Goal: Task Accomplishment & Management: Complete application form

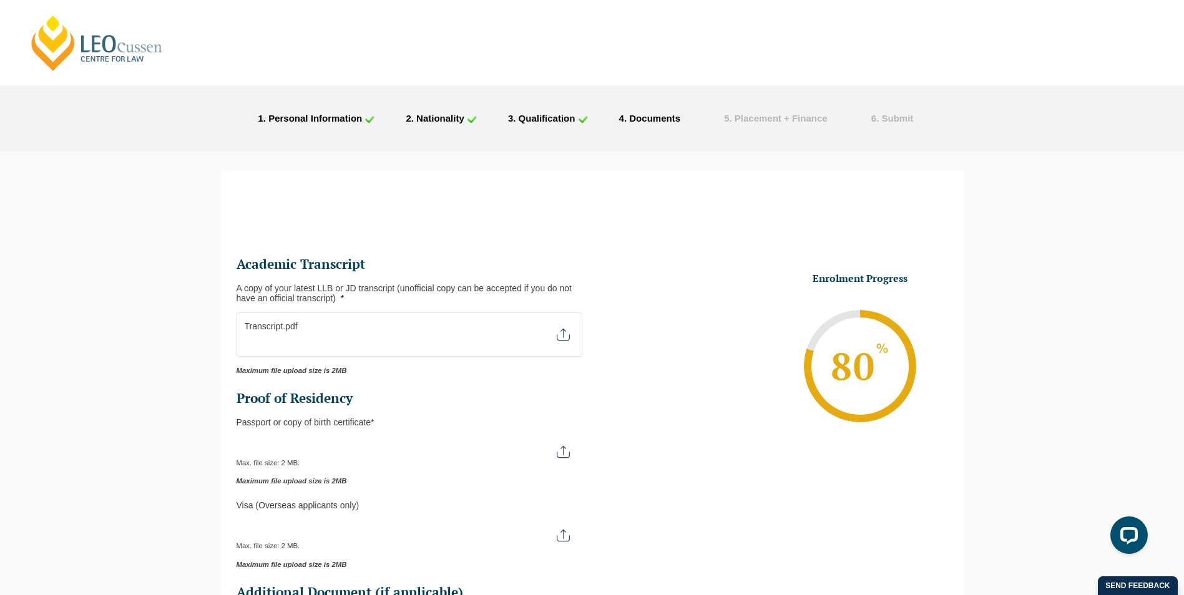
drag, startPoint x: 567, startPoint y: 454, endPoint x: 486, endPoint y: 456, distance: 81.8
click at [486, 456] on input "Passport or Copy of Birth Certificate *" at bounding box center [410, 447] width 346 height 21
type input "C:\fakepath\passport.jpg"
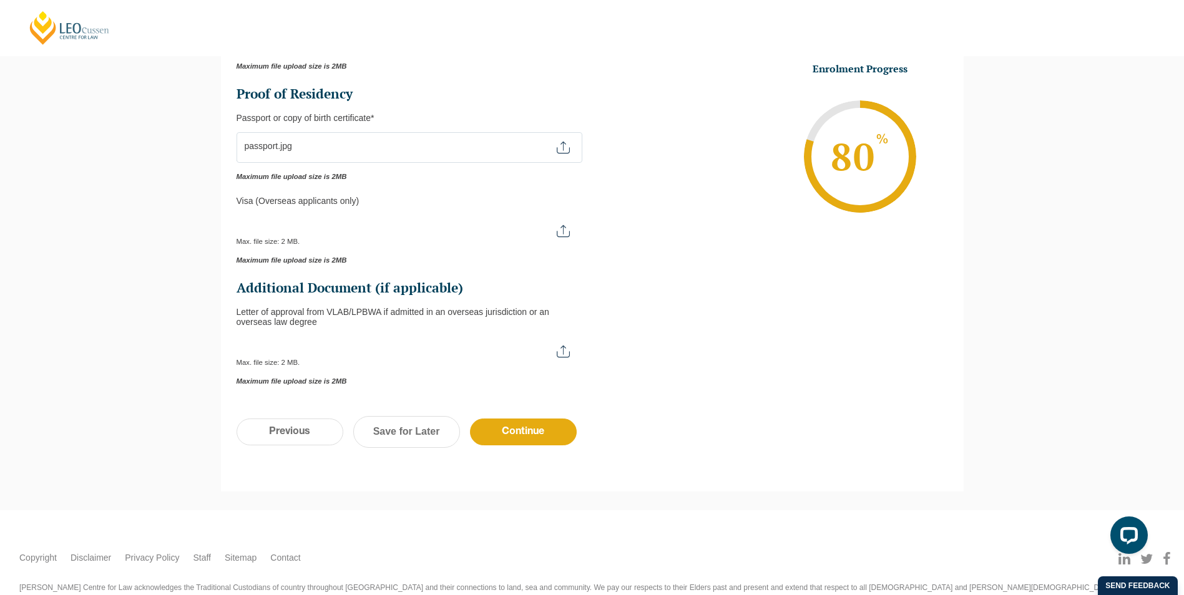
scroll to position [312, 0]
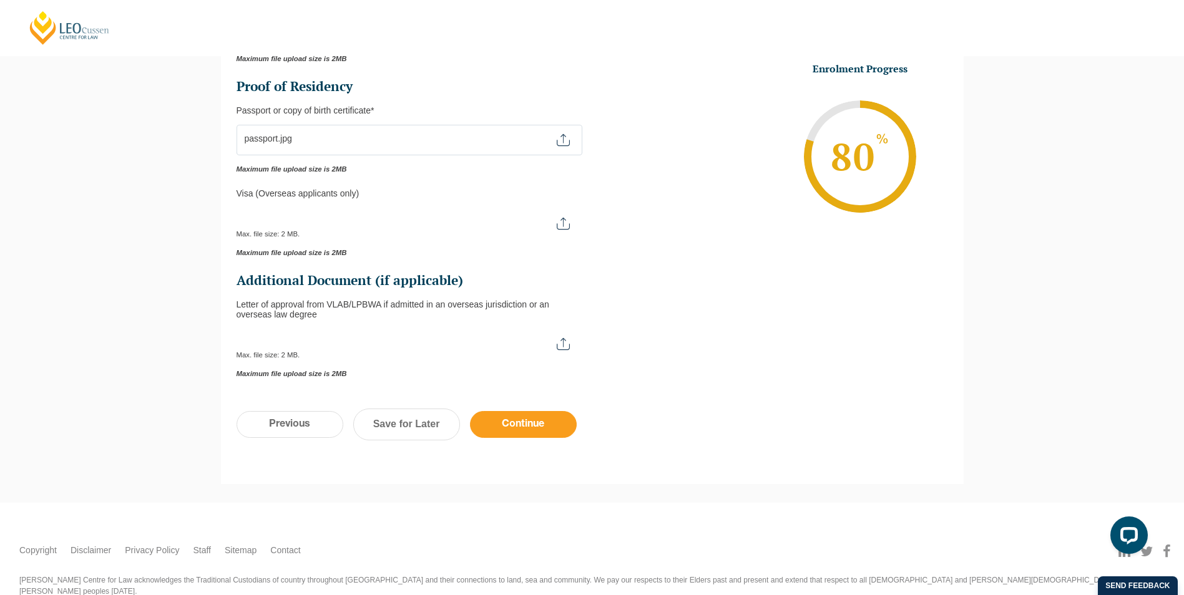
click at [524, 435] on input "Continue" at bounding box center [523, 424] width 107 height 27
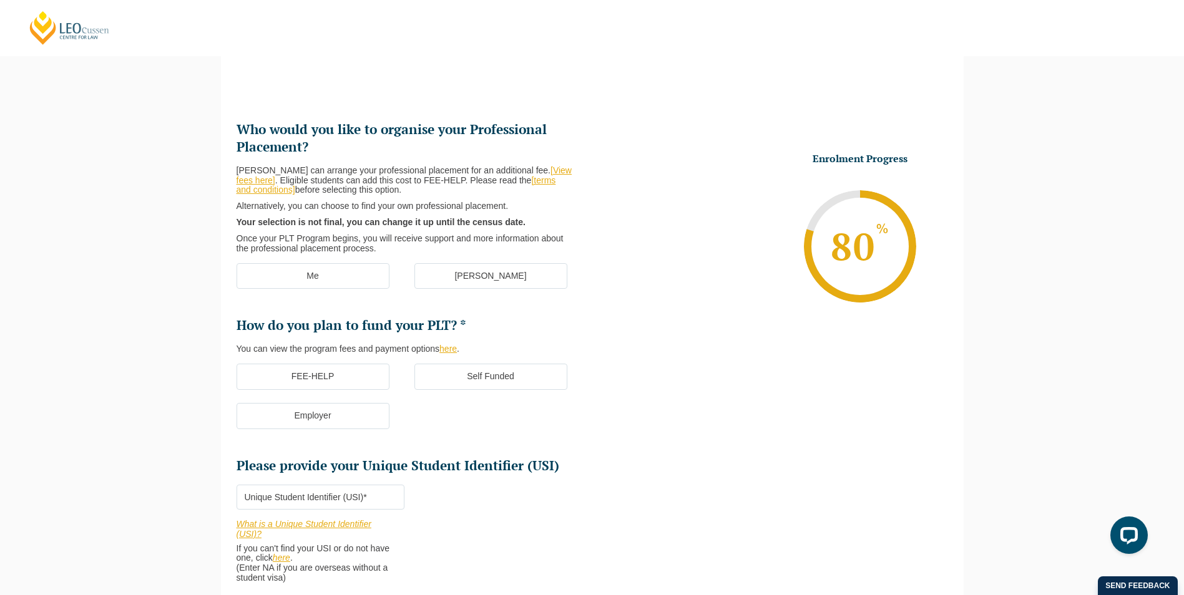
scroll to position [108, 0]
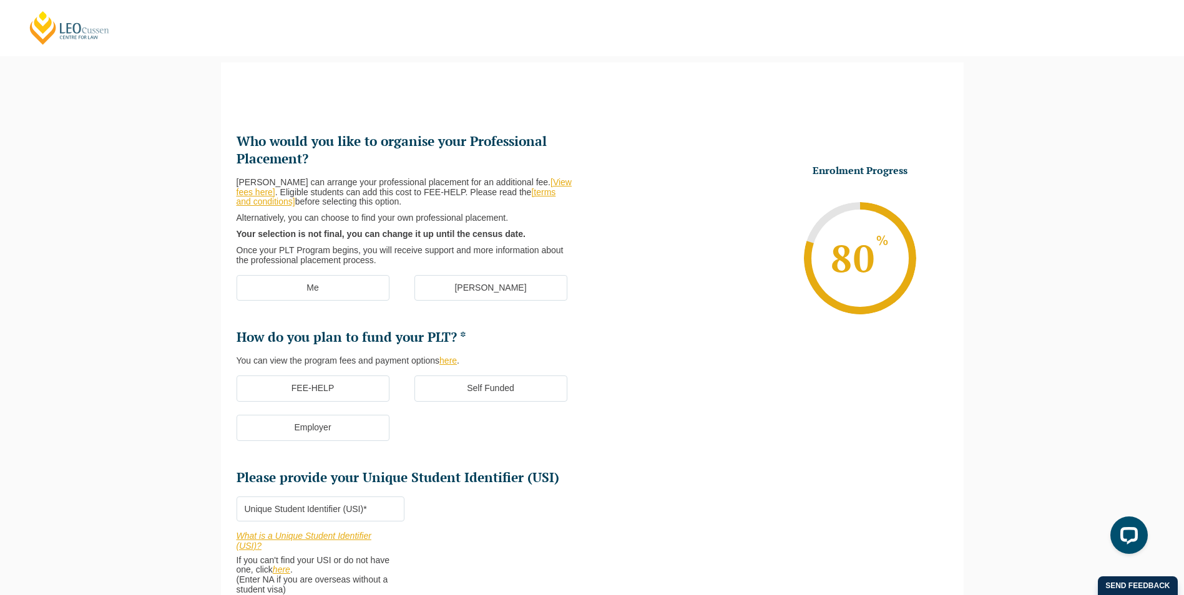
click at [324, 286] on label "Me" at bounding box center [313, 288] width 153 height 26
click at [0, 0] on input "Me" at bounding box center [0, 0] width 0 height 0
click at [366, 398] on label "FEE-HELP" at bounding box center [313, 389] width 153 height 26
click at [0, 0] on input "FEE-HELP" at bounding box center [0, 0] width 0 height 0
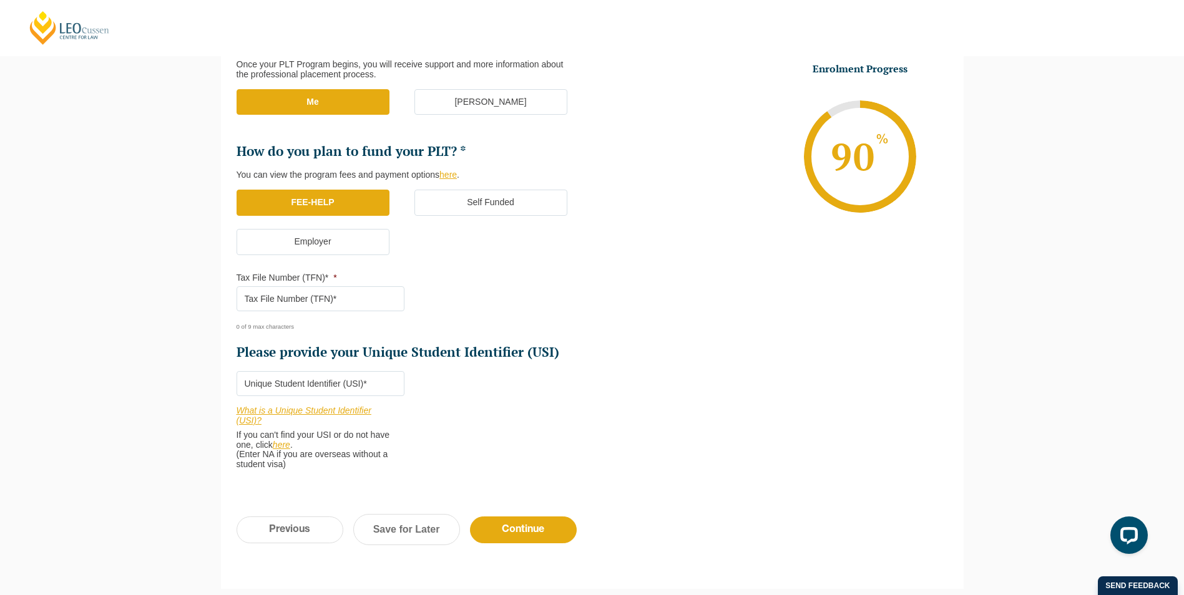
scroll to position [295, 0]
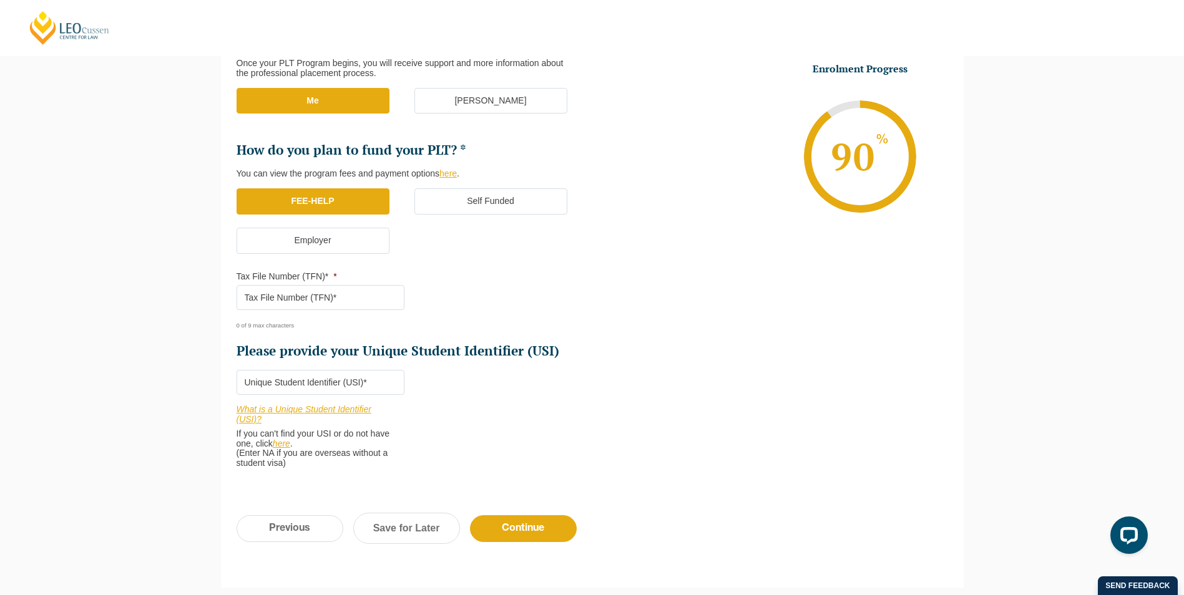
click at [392, 303] on input "Tax File Number (TFN)* *" at bounding box center [321, 297] width 168 height 25
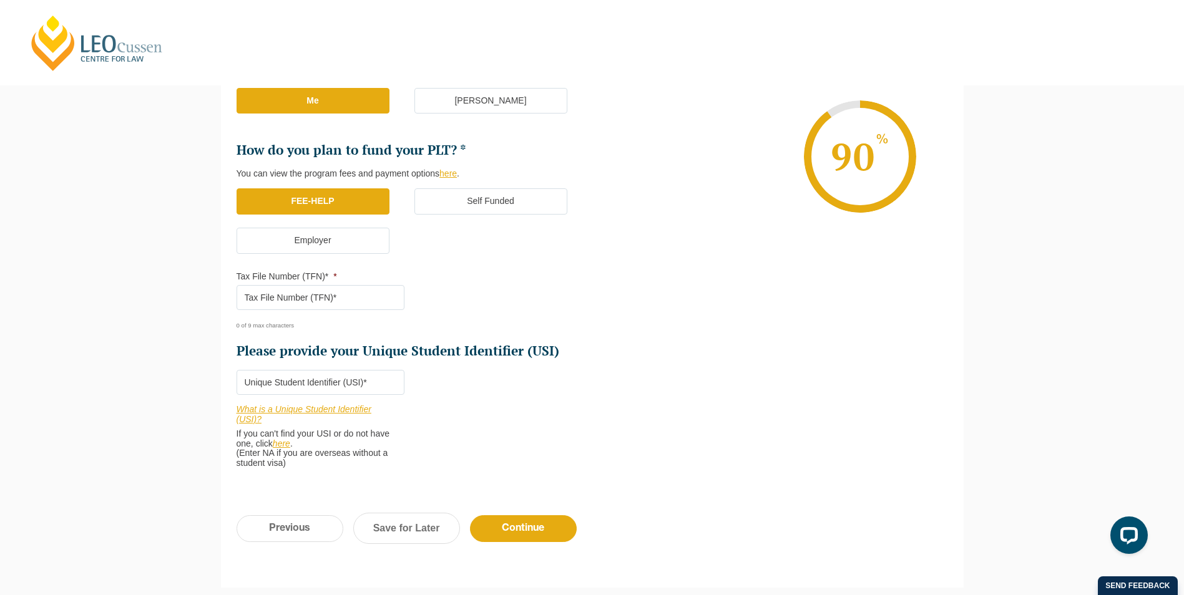
paste input "428353484"
type input "428353484"
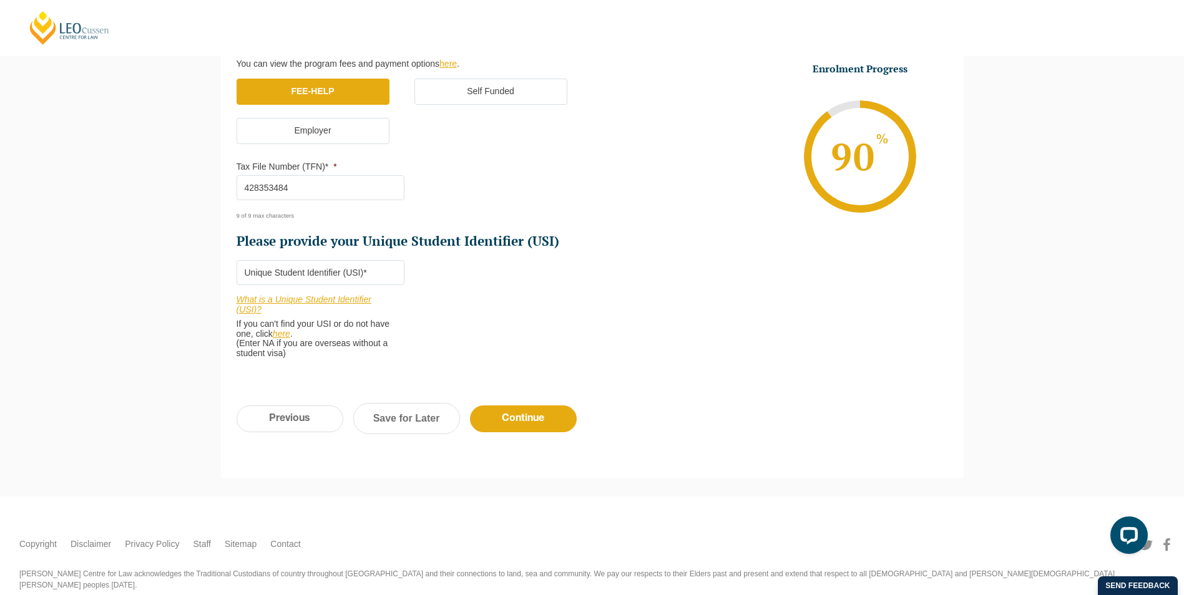
scroll to position [420, 0]
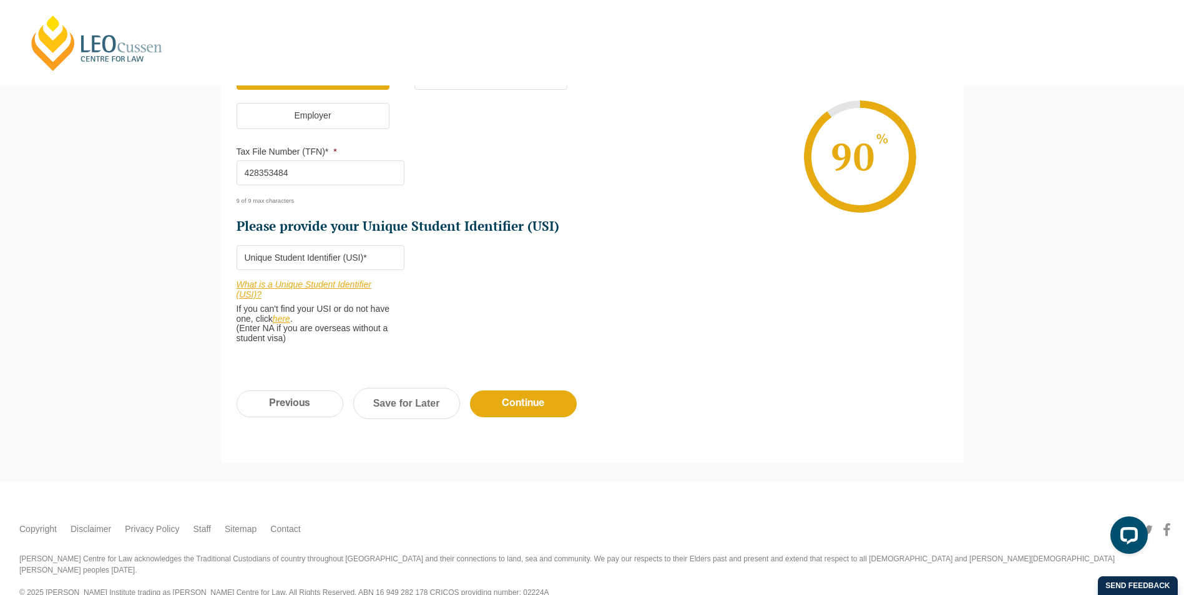
click at [292, 250] on input "Please provide your Unique Student Identifier (USI) *" at bounding box center [321, 257] width 168 height 25
type input "3245269"
click at [518, 404] on input "Continue" at bounding box center [523, 404] width 107 height 27
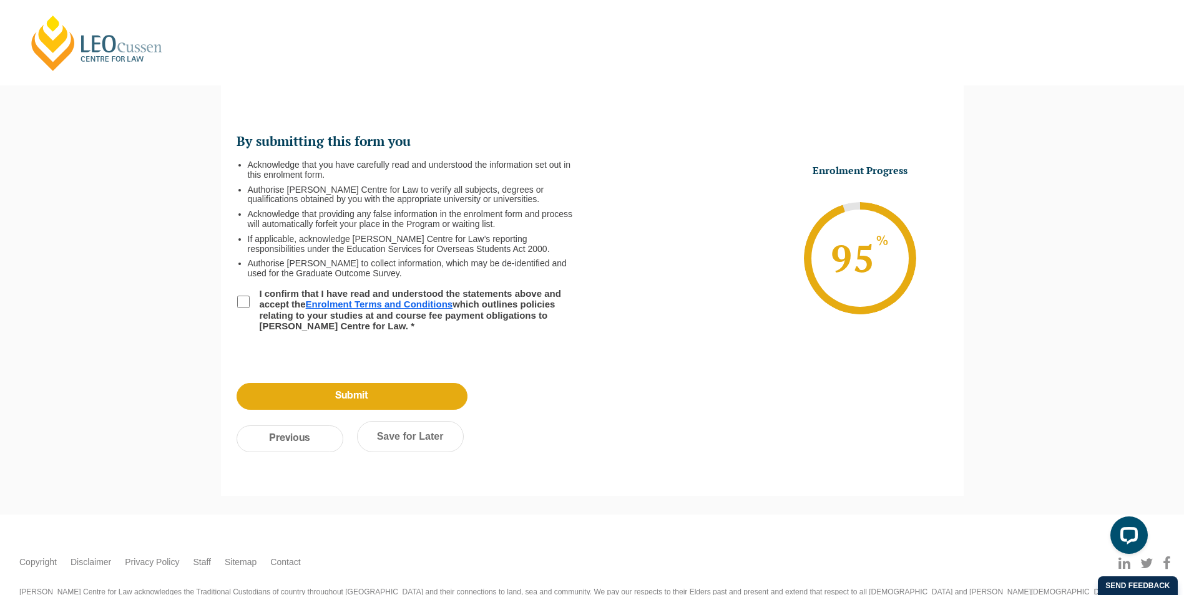
scroll to position [0, 0]
click at [237, 300] on input "I confirm that I have read and understood the statements above and accept the E…" at bounding box center [243, 302] width 12 height 12
checkbox input "true"
click at [317, 392] on input "Submit" at bounding box center [352, 396] width 231 height 27
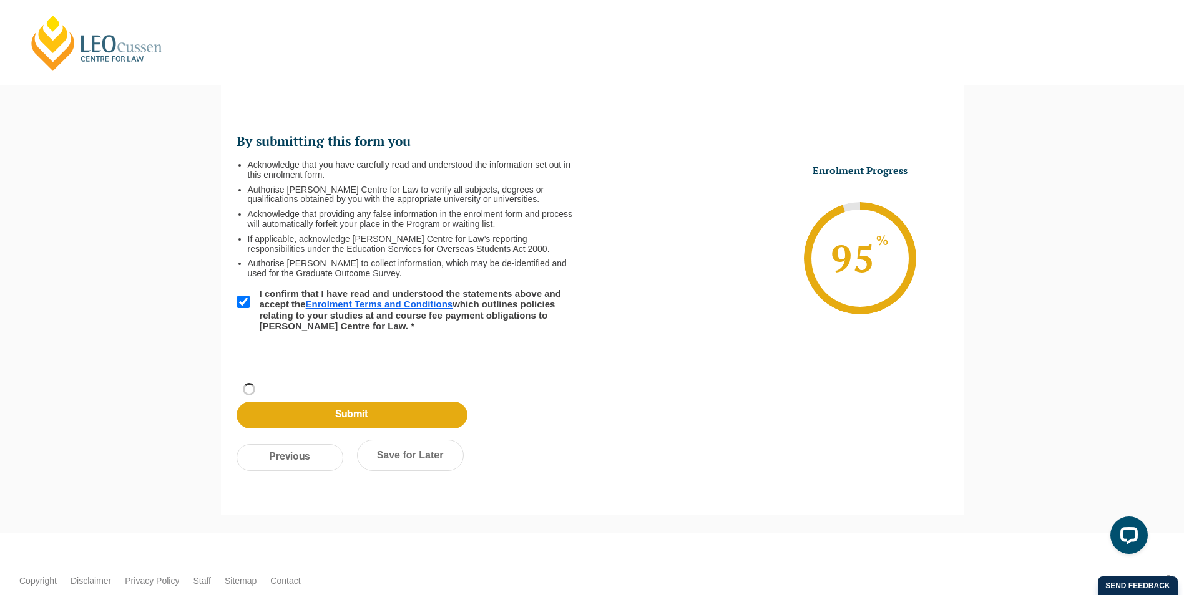
scroll to position [42, 0]
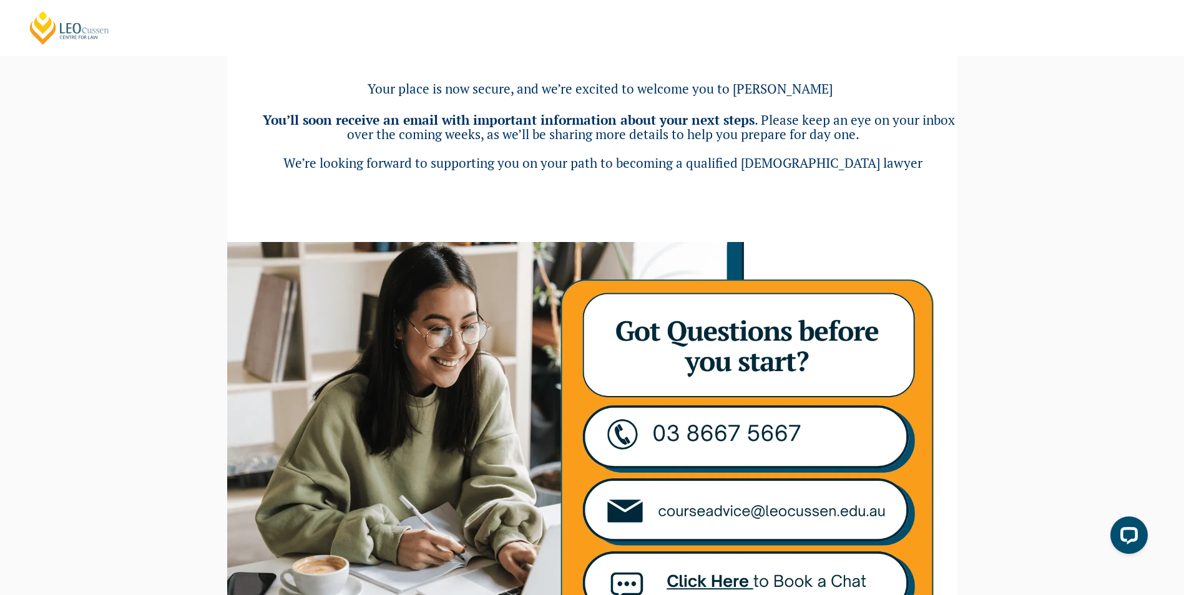
scroll to position [187, 0]
